Goal: Transaction & Acquisition: Purchase product/service

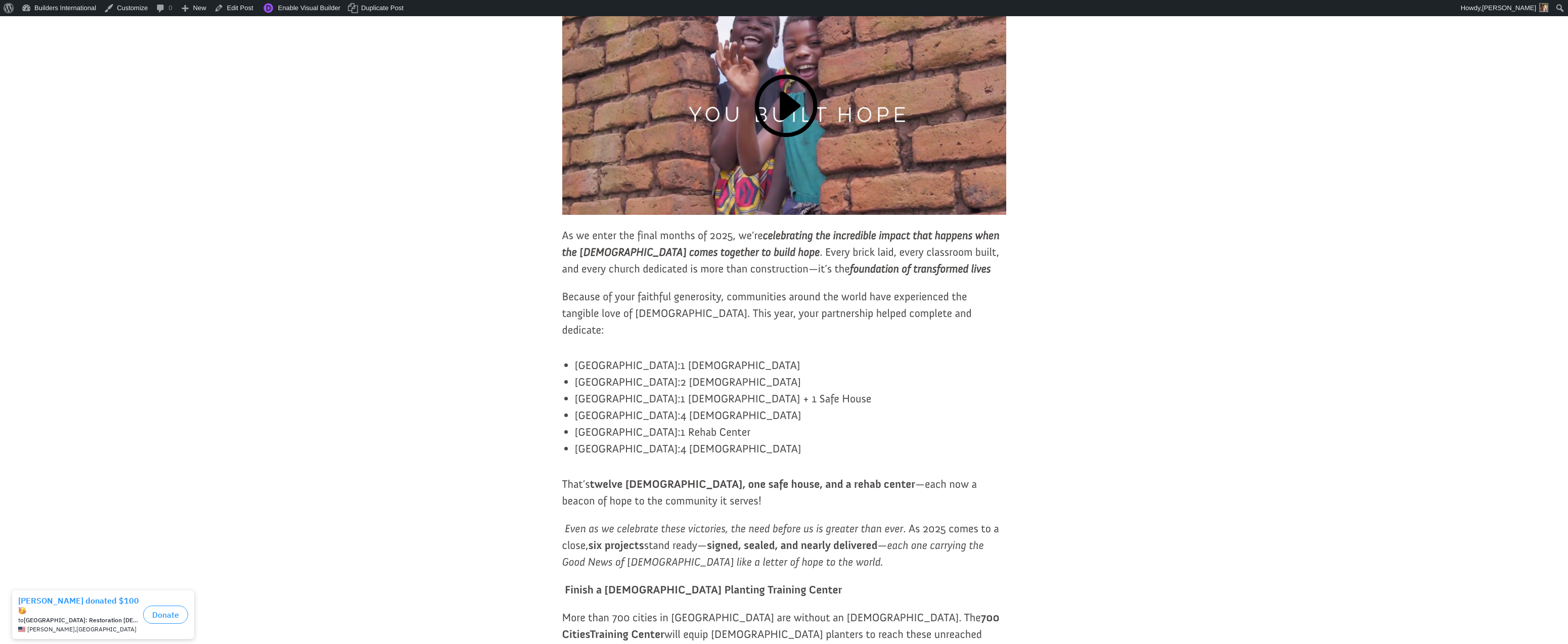
scroll to position [313, 0]
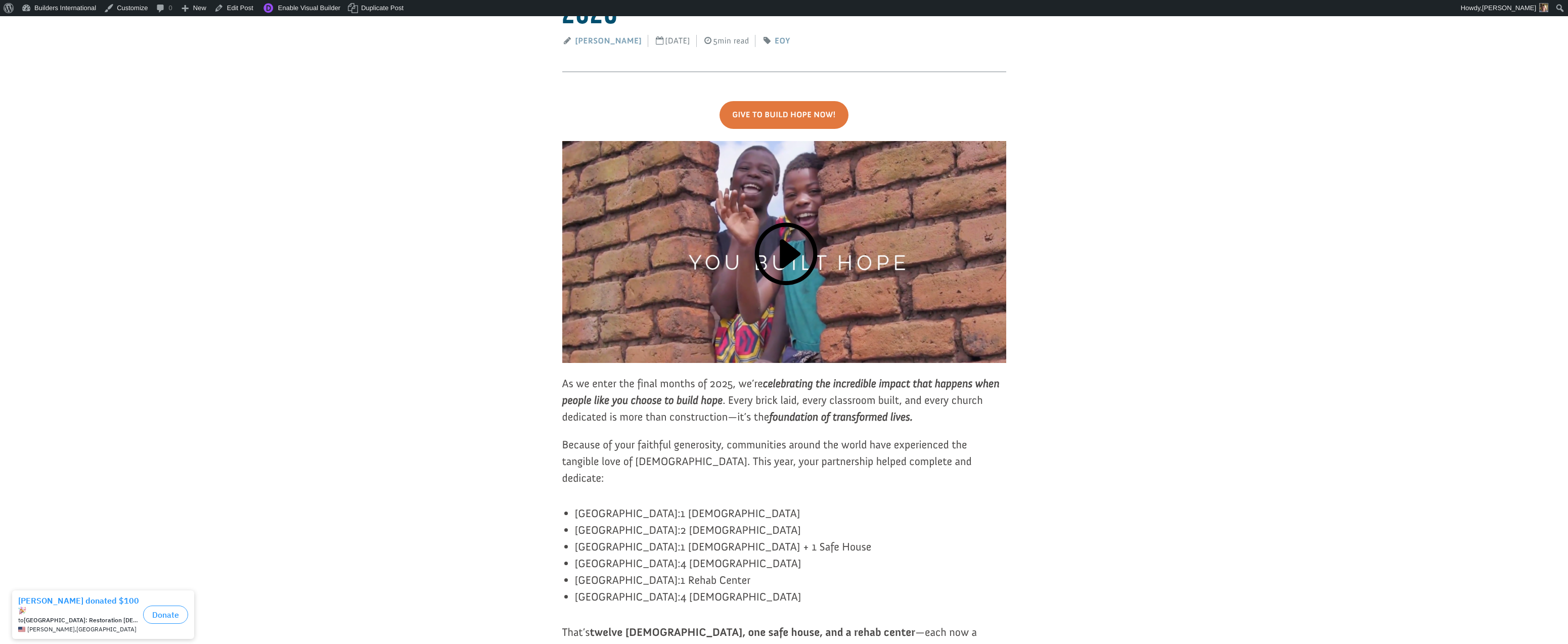
scroll to position [205, 0]
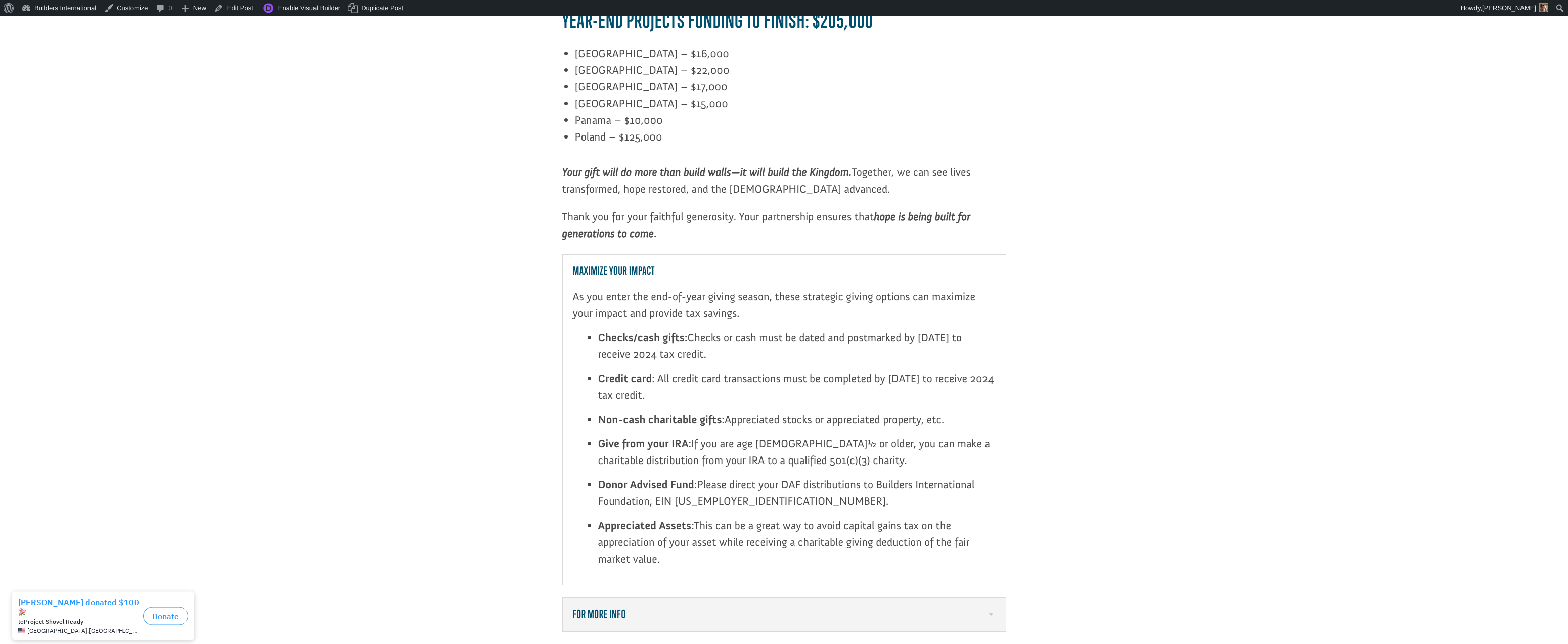
scroll to position [1288, 0]
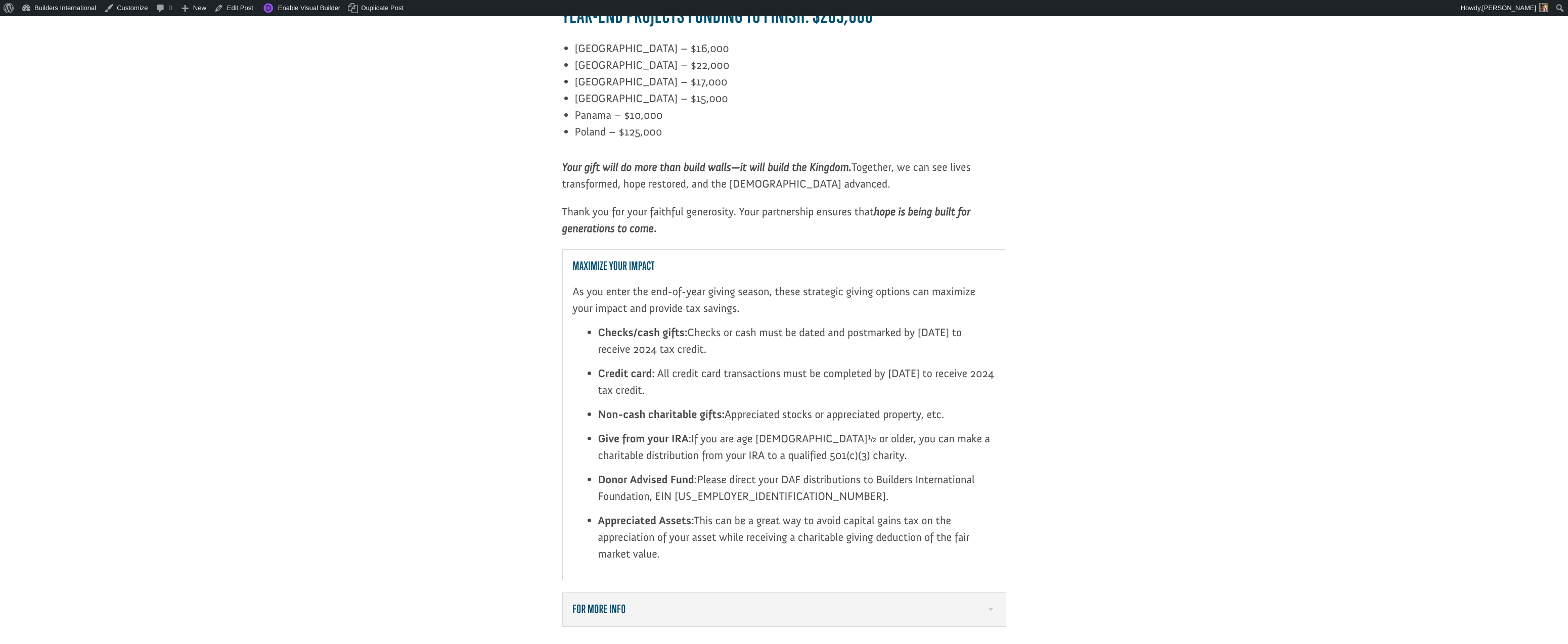
click at [992, 603] on h5 "For More Info" at bounding box center [784, 610] width 422 height 13
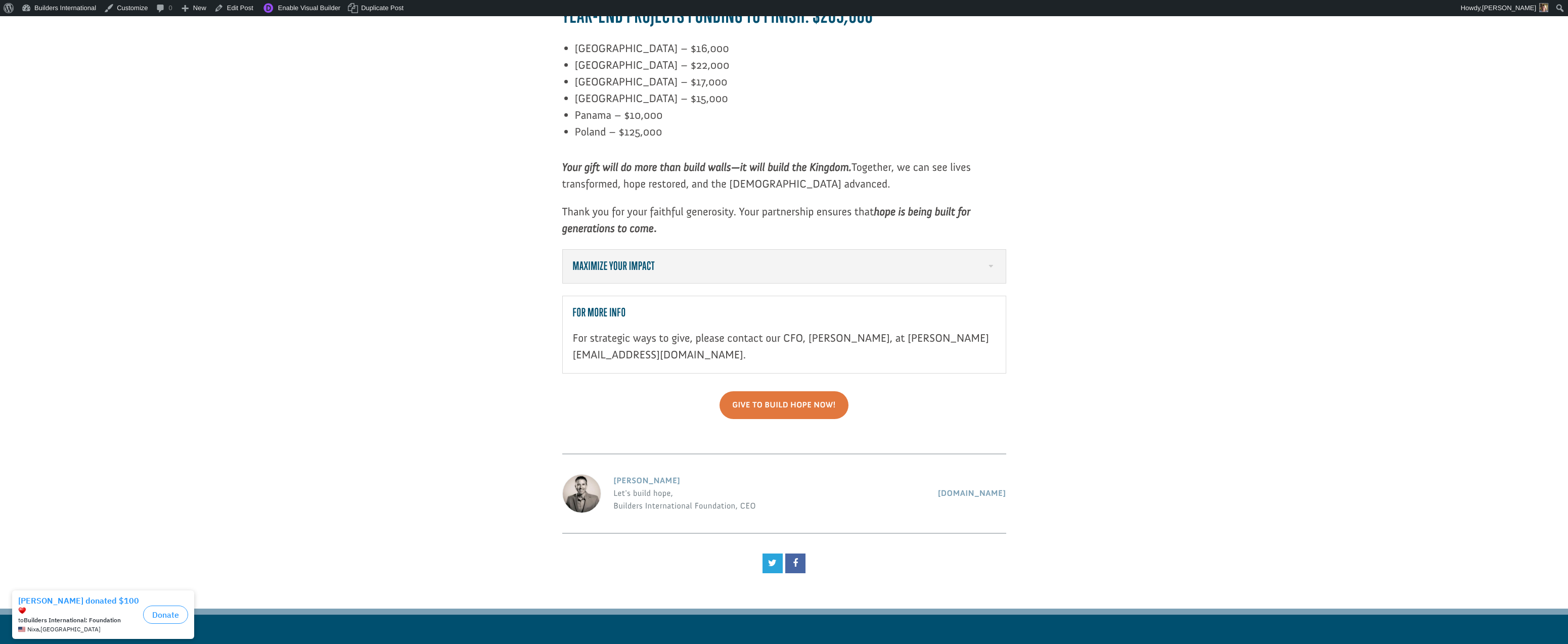
click at [995, 260] on h5 "Maximize Your Impact" at bounding box center [784, 267] width 422 height 13
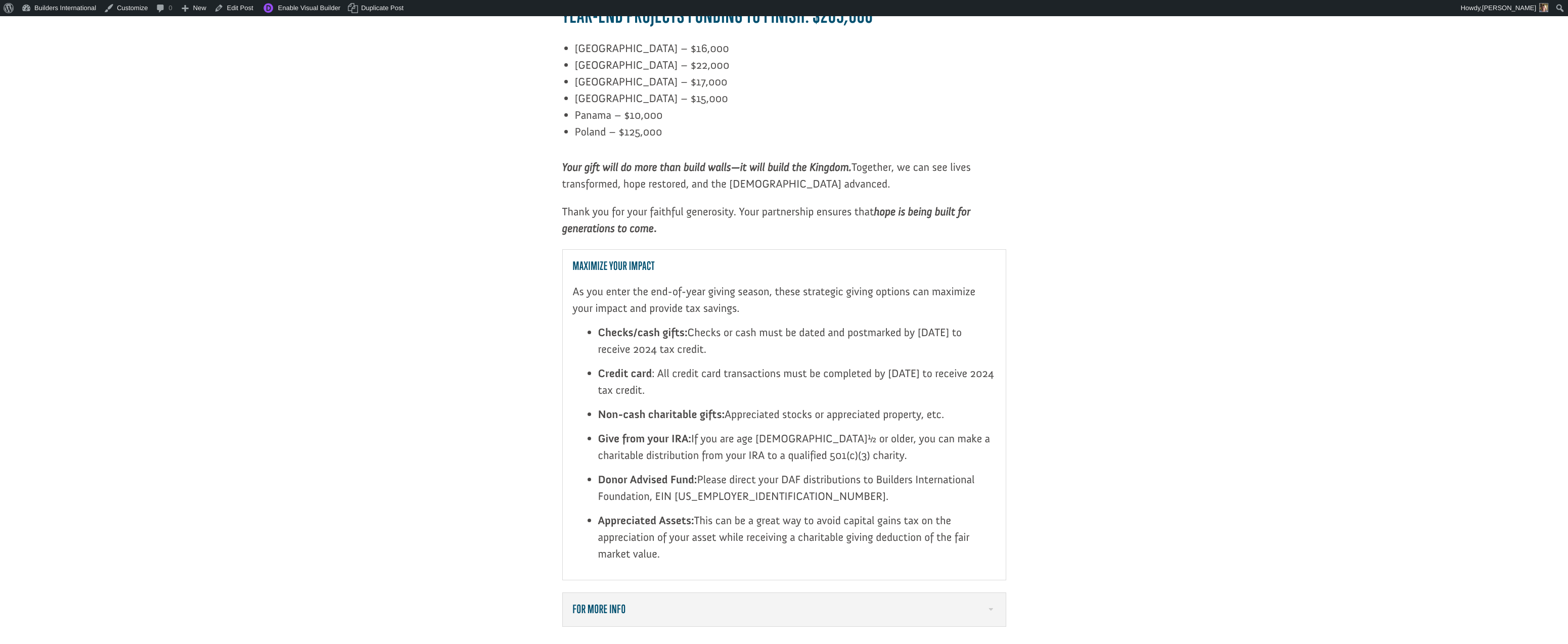
click at [994, 273] on div "As you enter the end-of-year giving season, these strategic giving options can …" at bounding box center [784, 418] width 422 height 289
click at [996, 250] on div "Maximize Your Impact As you enter the end-of-year giving season, these strategi…" at bounding box center [784, 415] width 444 height 331
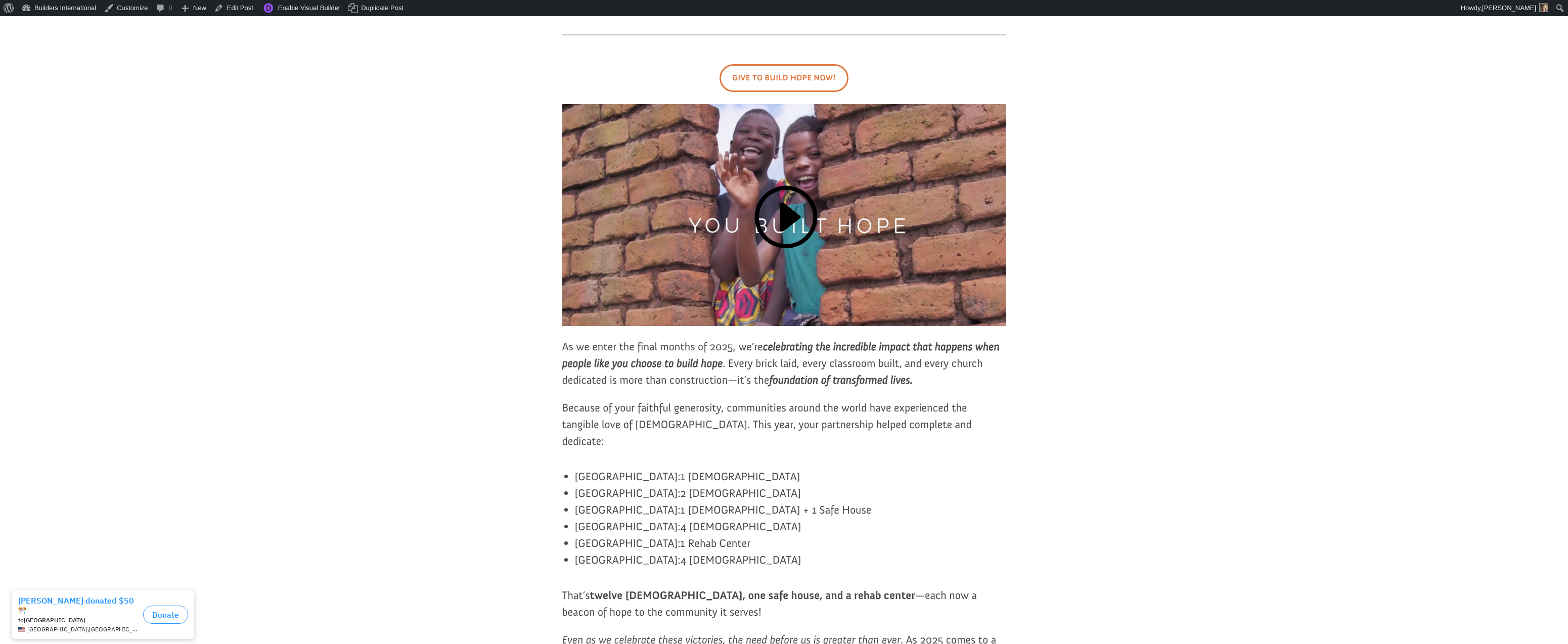
scroll to position [203, 1]
click at [807, 81] on link "Give To Build Hope Now!" at bounding box center [783, 79] width 128 height 28
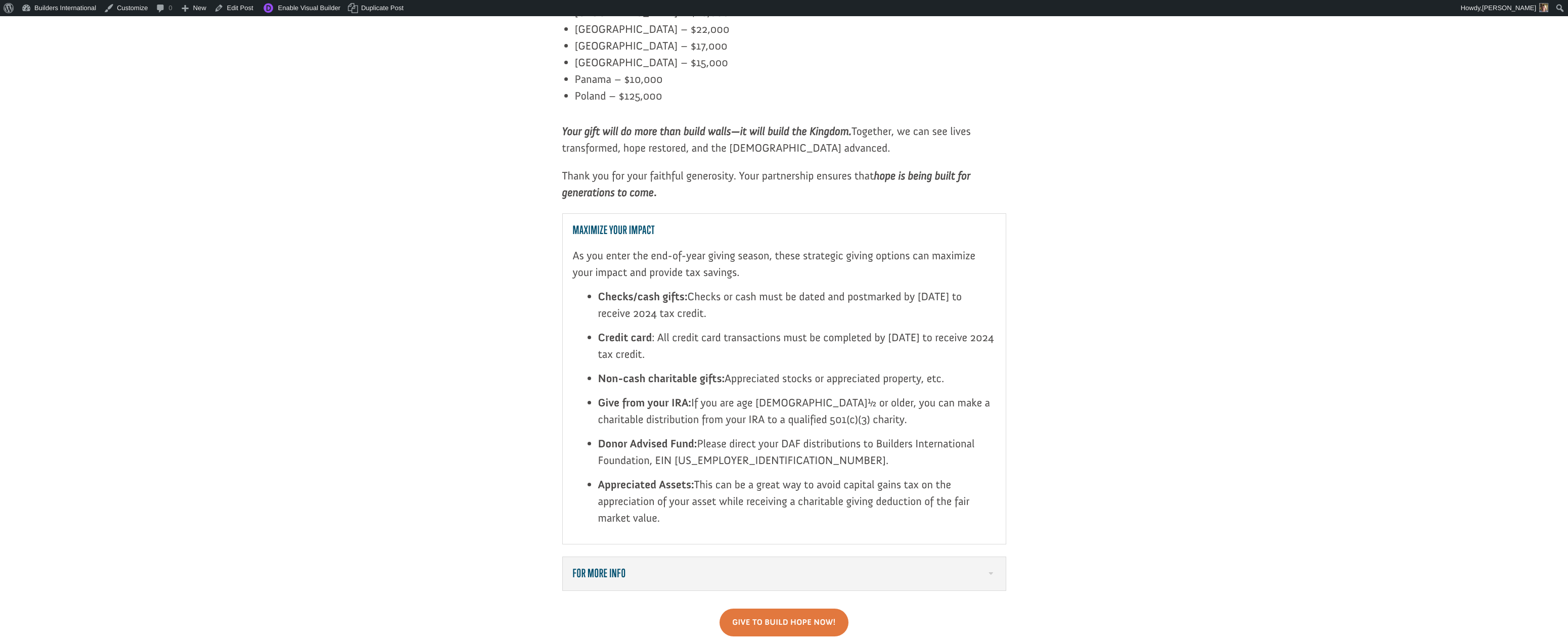
scroll to position [1334, 0]
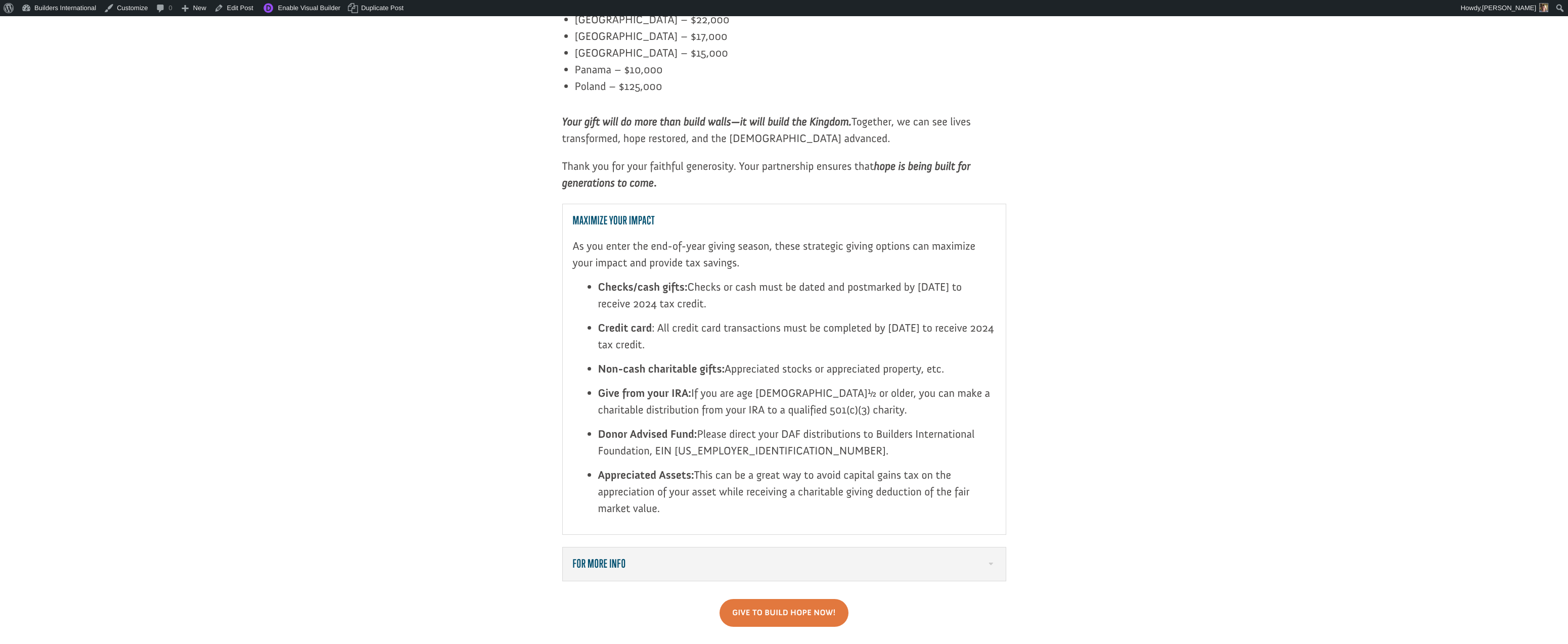
click at [964, 450] on div "Maximize Your Impact As you enter the end-of-year giving season, these strategi…" at bounding box center [784, 369] width 444 height 331
click at [985, 558] on h5 "For More Info" at bounding box center [784, 564] width 422 height 13
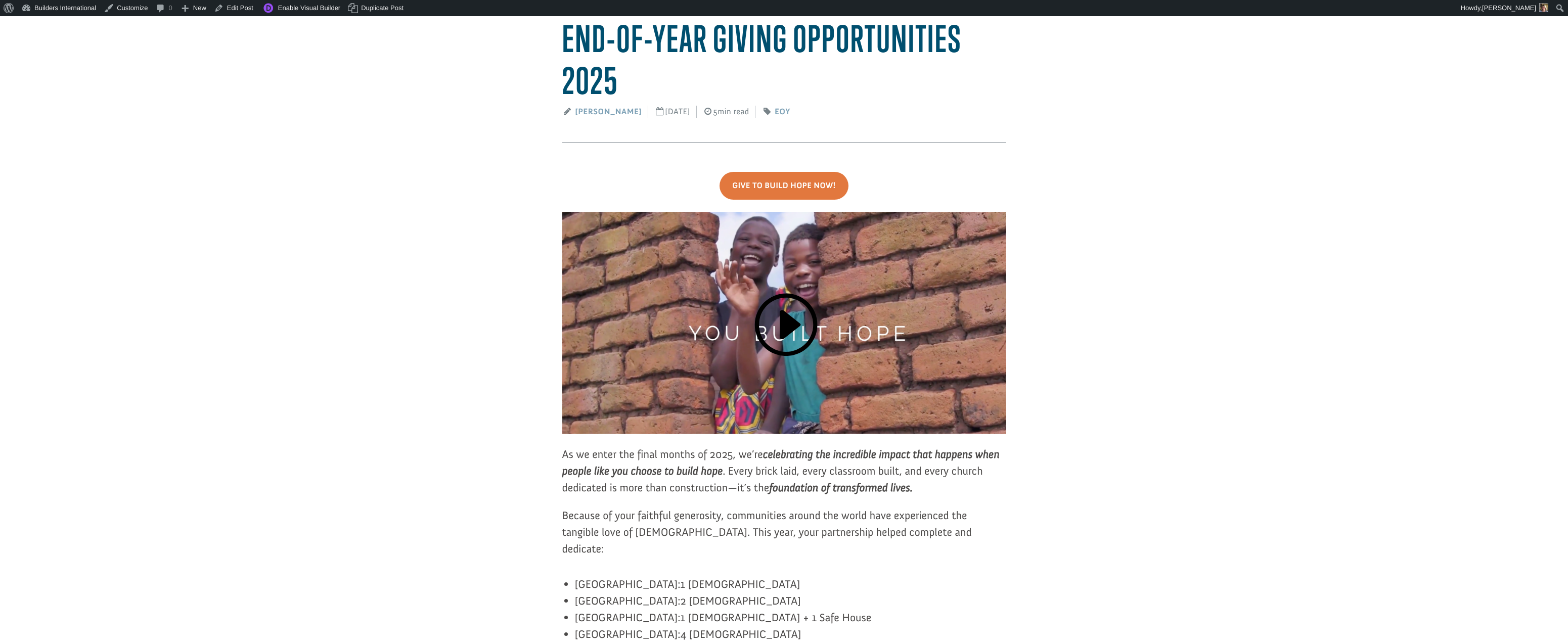
scroll to position [100, 0]
